Goal: Task Accomplishment & Management: Use online tool/utility

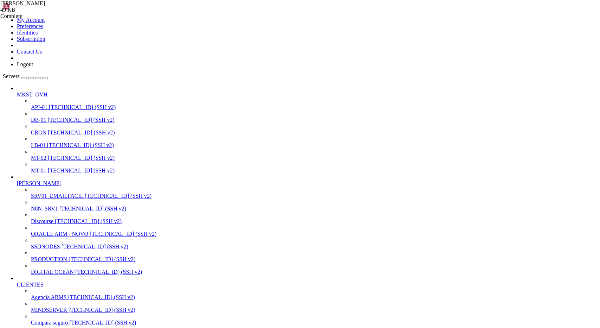
scroll to position [246, 0]
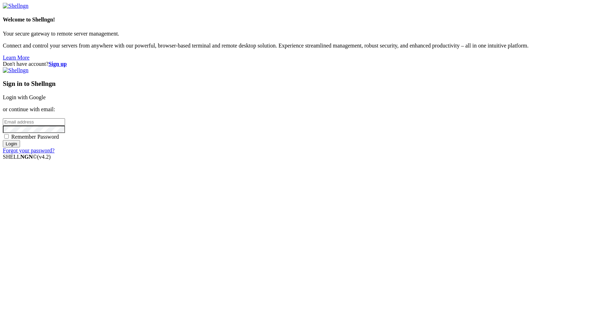
type input "[EMAIL_ADDRESS][DOMAIN_NAME]"
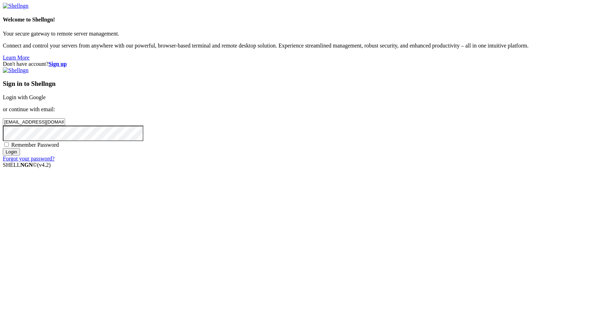
click at [20, 155] on input "Login" at bounding box center [11, 151] width 17 height 7
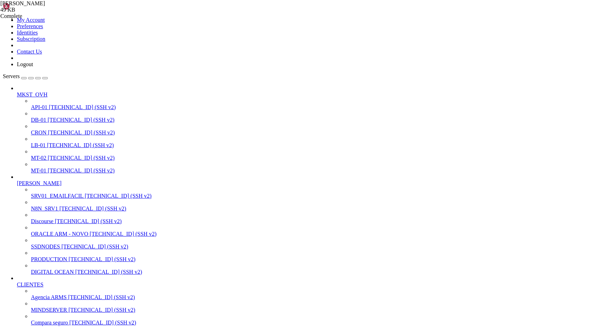
scroll to position [246, 0]
